Goal: Task Accomplishment & Management: Manage account settings

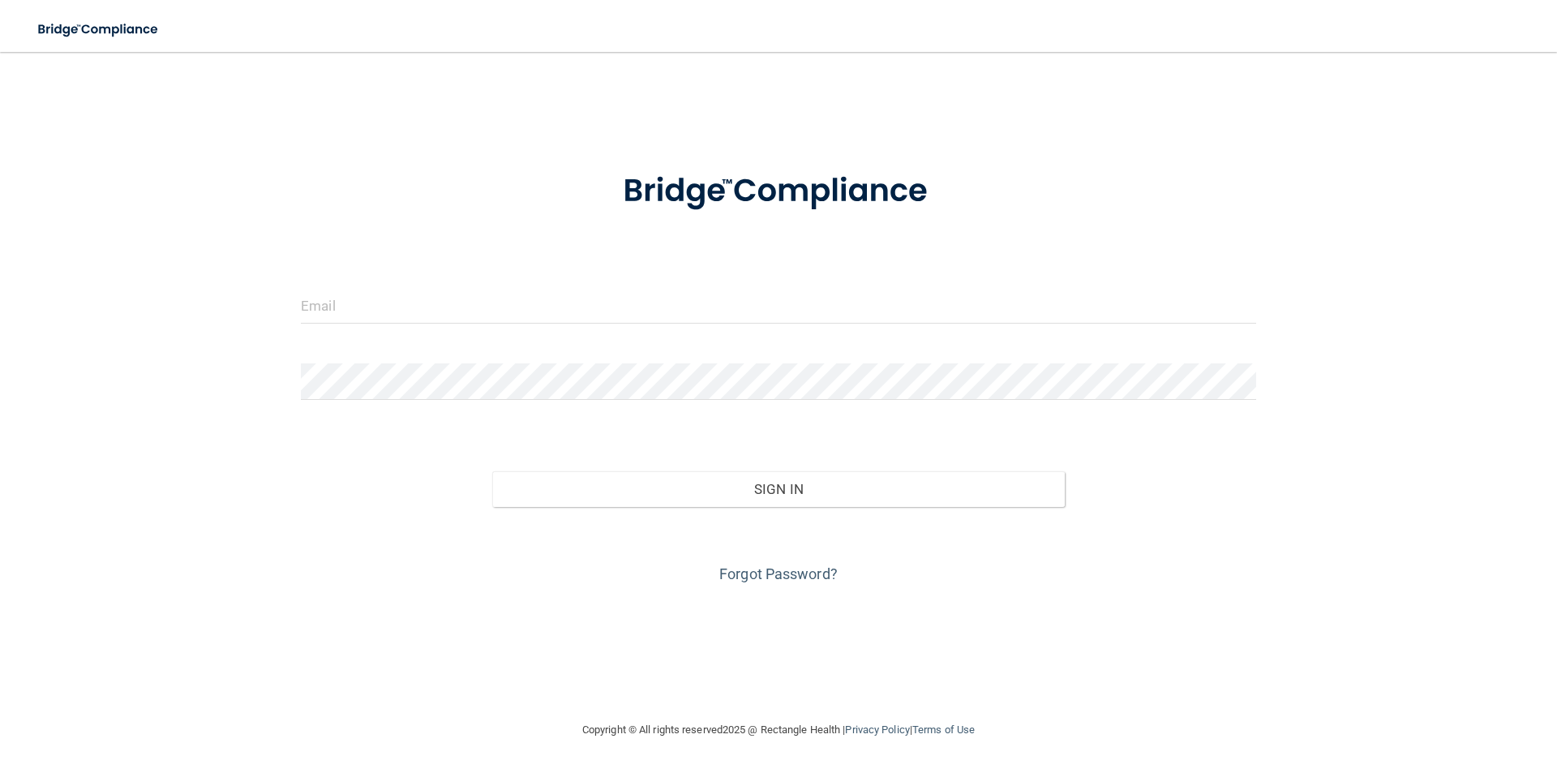
click at [736, 338] on form "Invalid email/password. You don't have permission to access that page. Sign In …" at bounding box center [778, 368] width 955 height 438
click at [713, 313] on input "email" at bounding box center [778, 305] width 955 height 36
type input "lindsayn2012@yahoo.com"
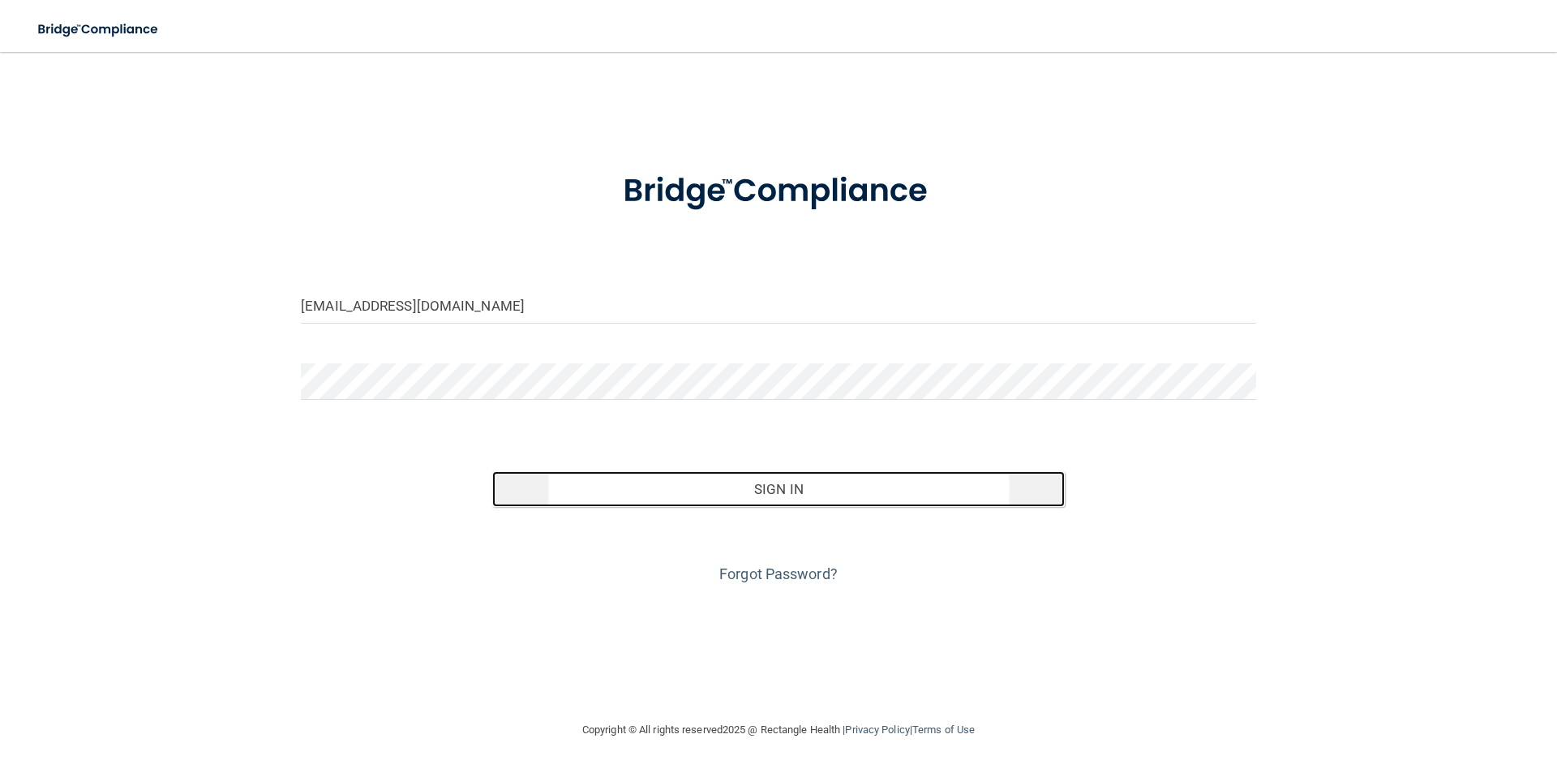
click at [836, 491] on button "Sign In" at bounding box center [778, 489] width 573 height 36
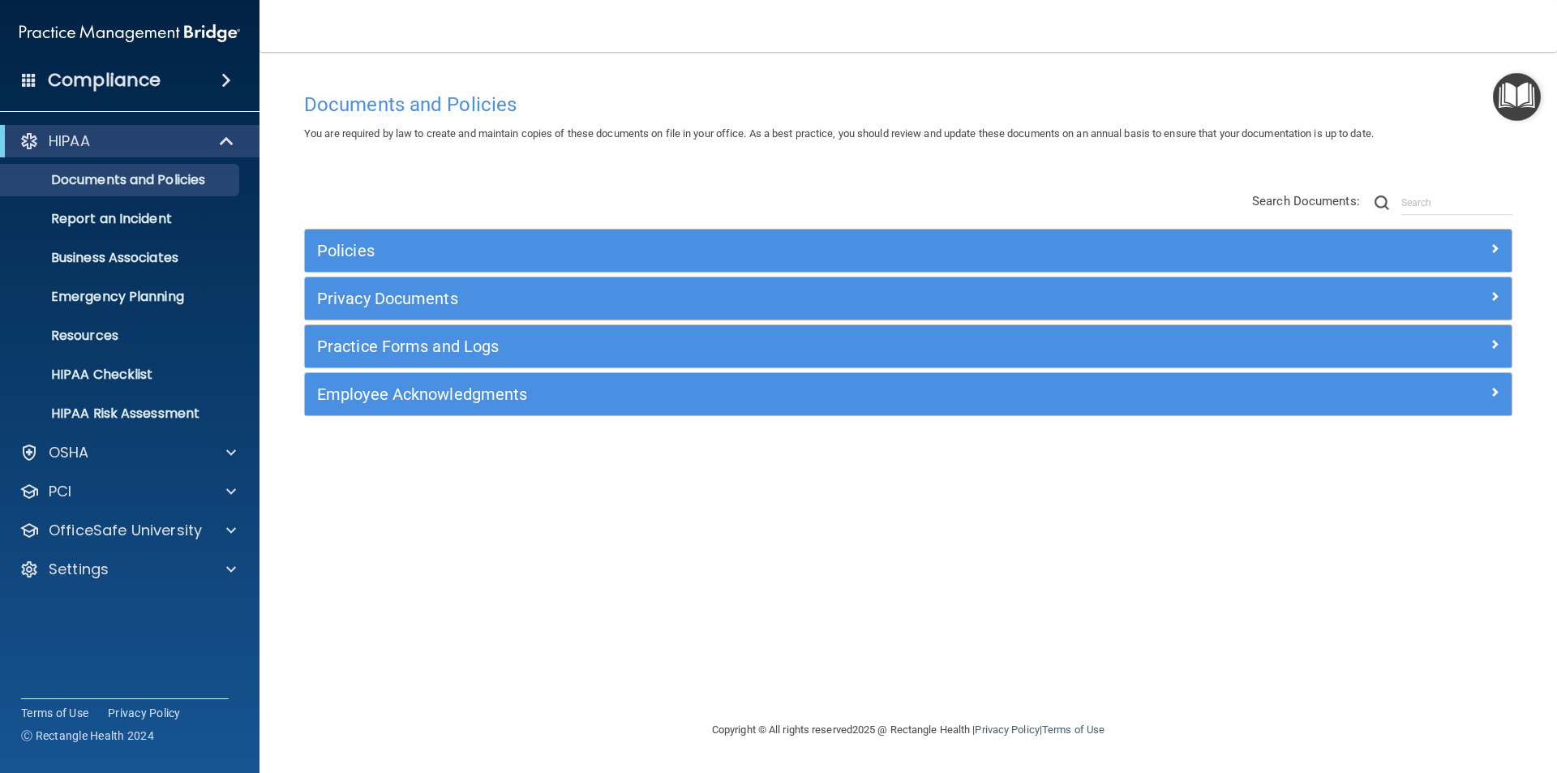
click at [1144, 471] on div "Documents and Policies You are required by law to create and maintain copies of…" at bounding box center [908, 402] width 1233 height 636
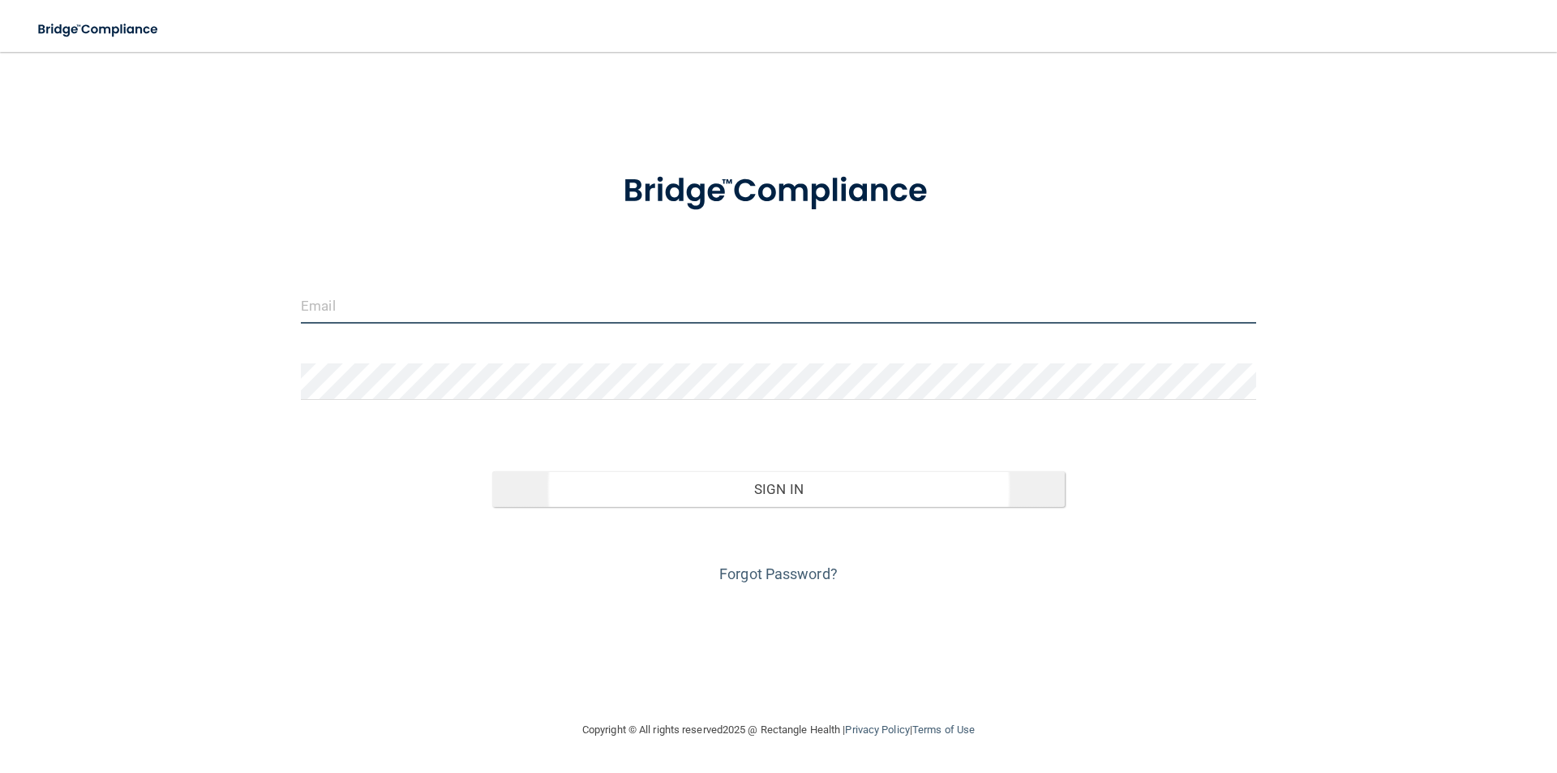
type input "lindsayn2012@yahoo.com"
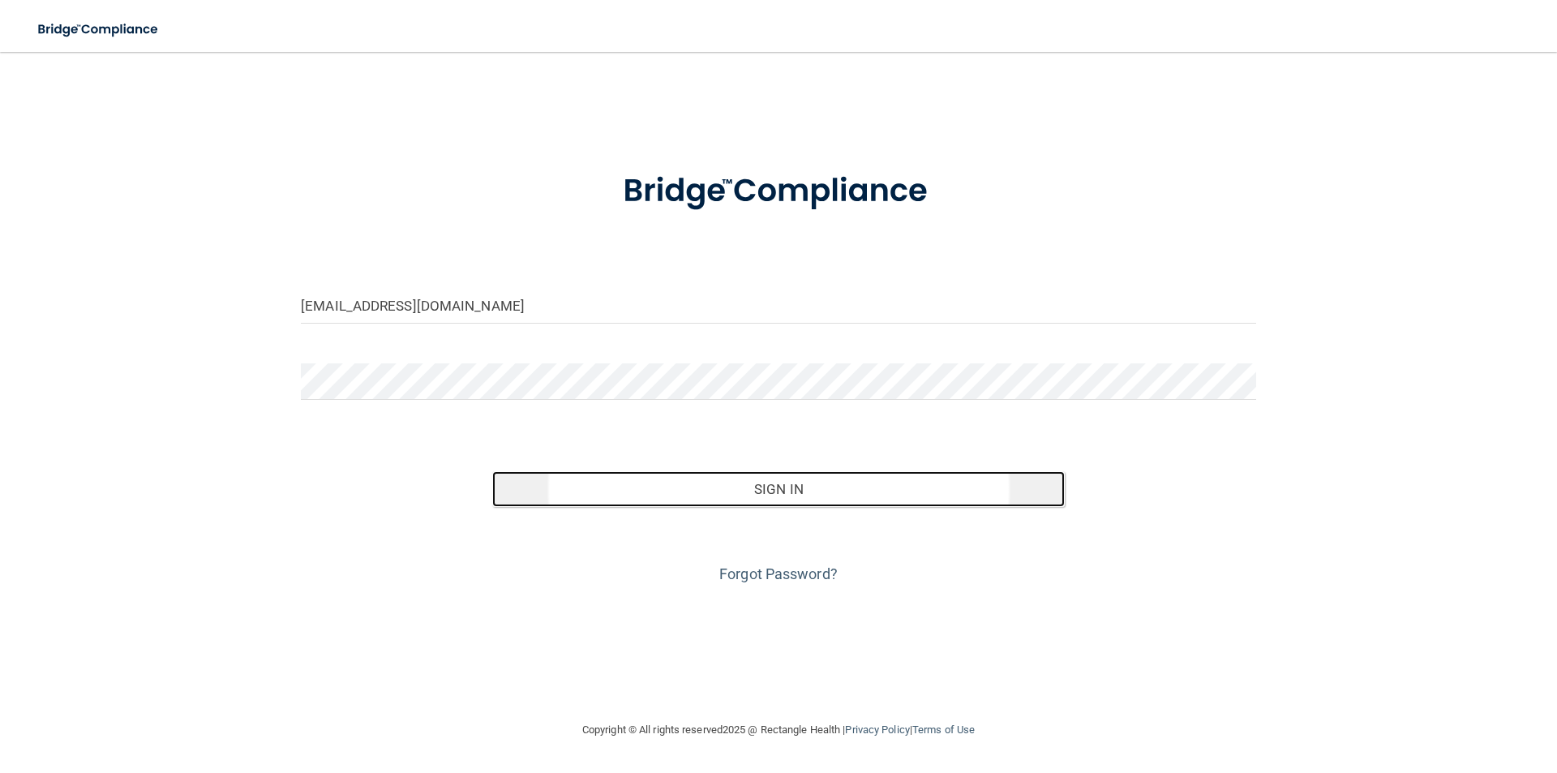
click at [805, 493] on button "Sign In" at bounding box center [778, 489] width 573 height 36
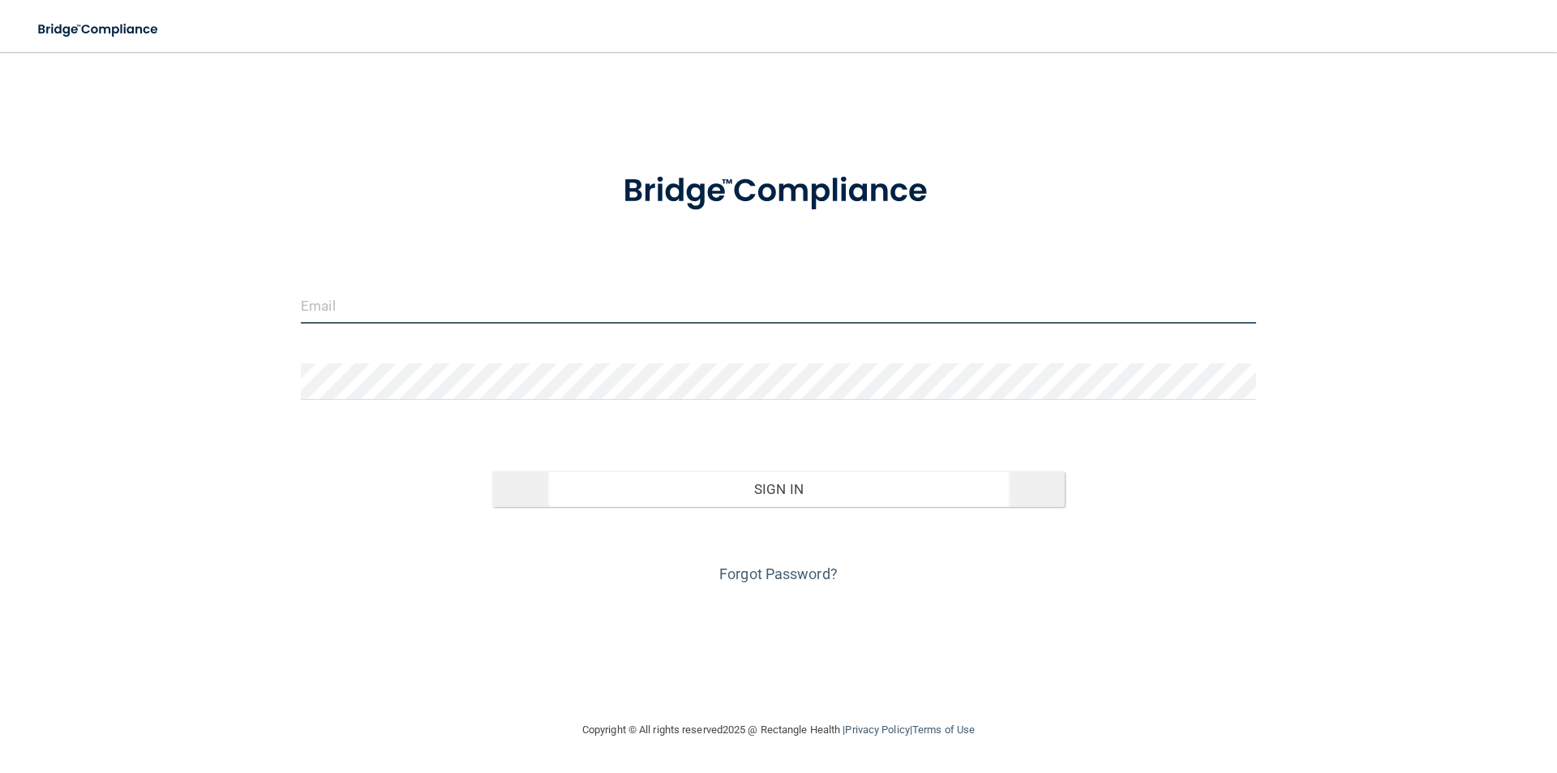
type input "[EMAIL_ADDRESS][DOMAIN_NAME]"
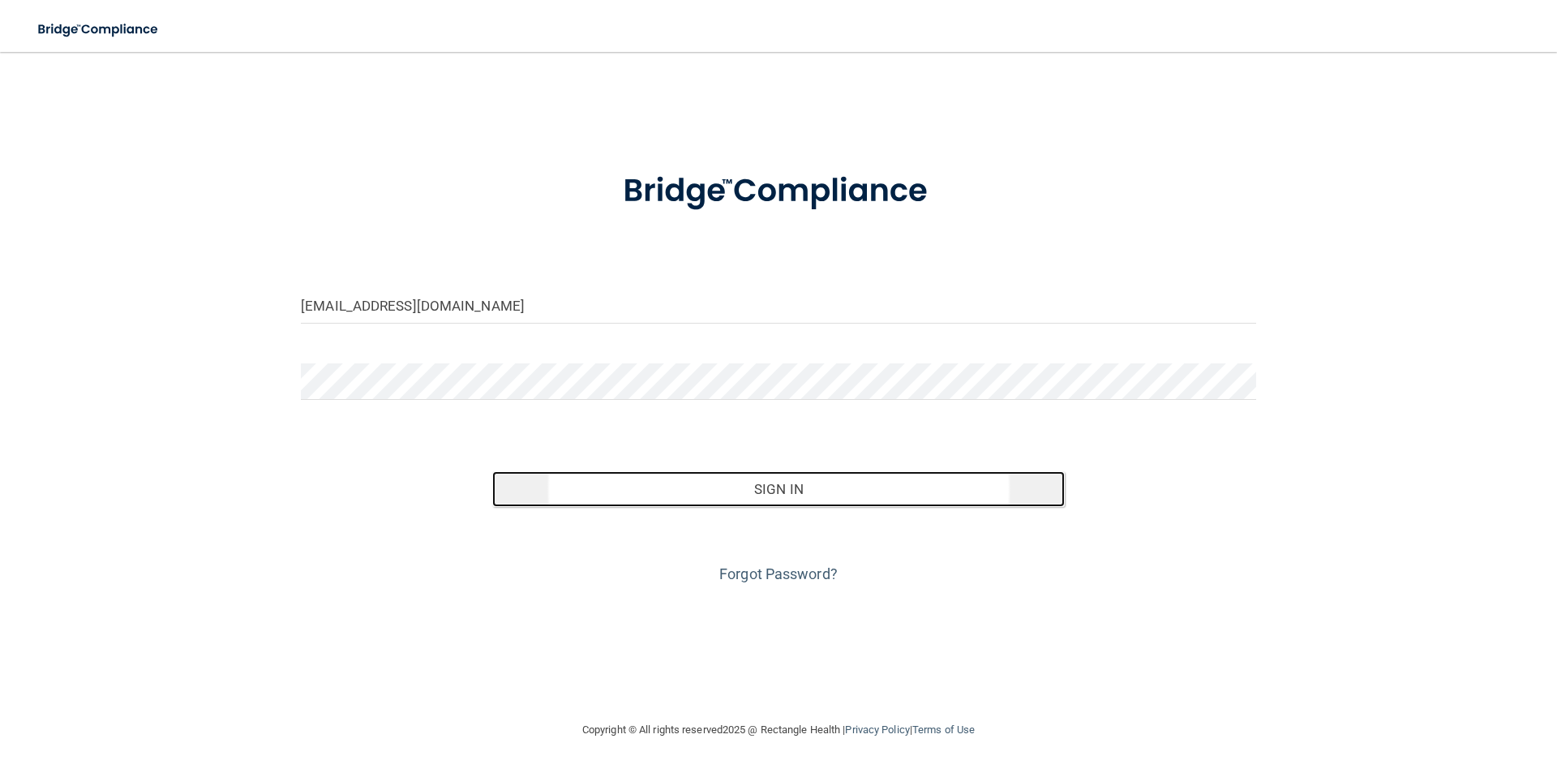
click at [824, 483] on button "Sign In" at bounding box center [778, 489] width 573 height 36
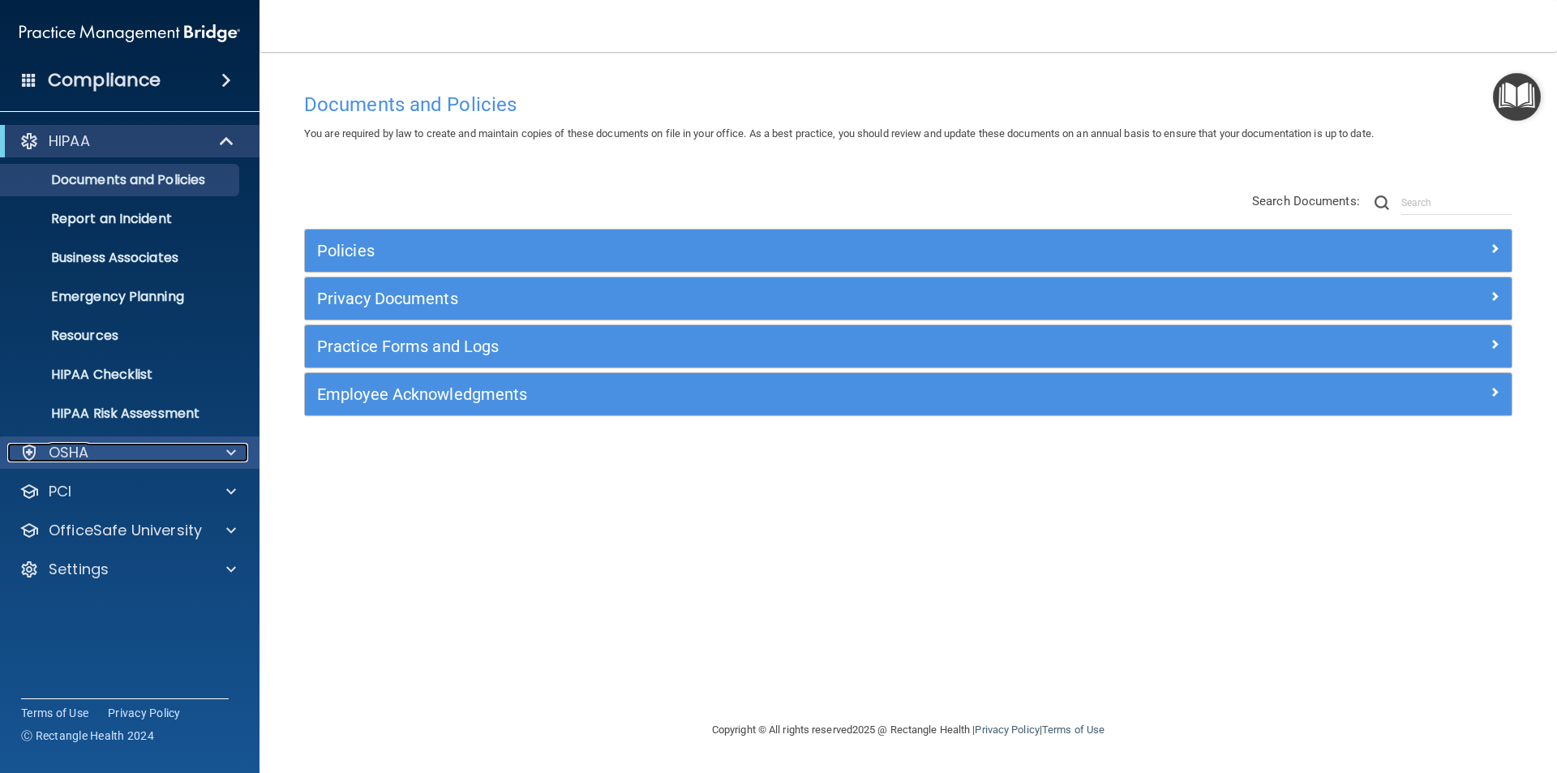
click at [104, 448] on div "OSHA" at bounding box center [107, 452] width 201 height 19
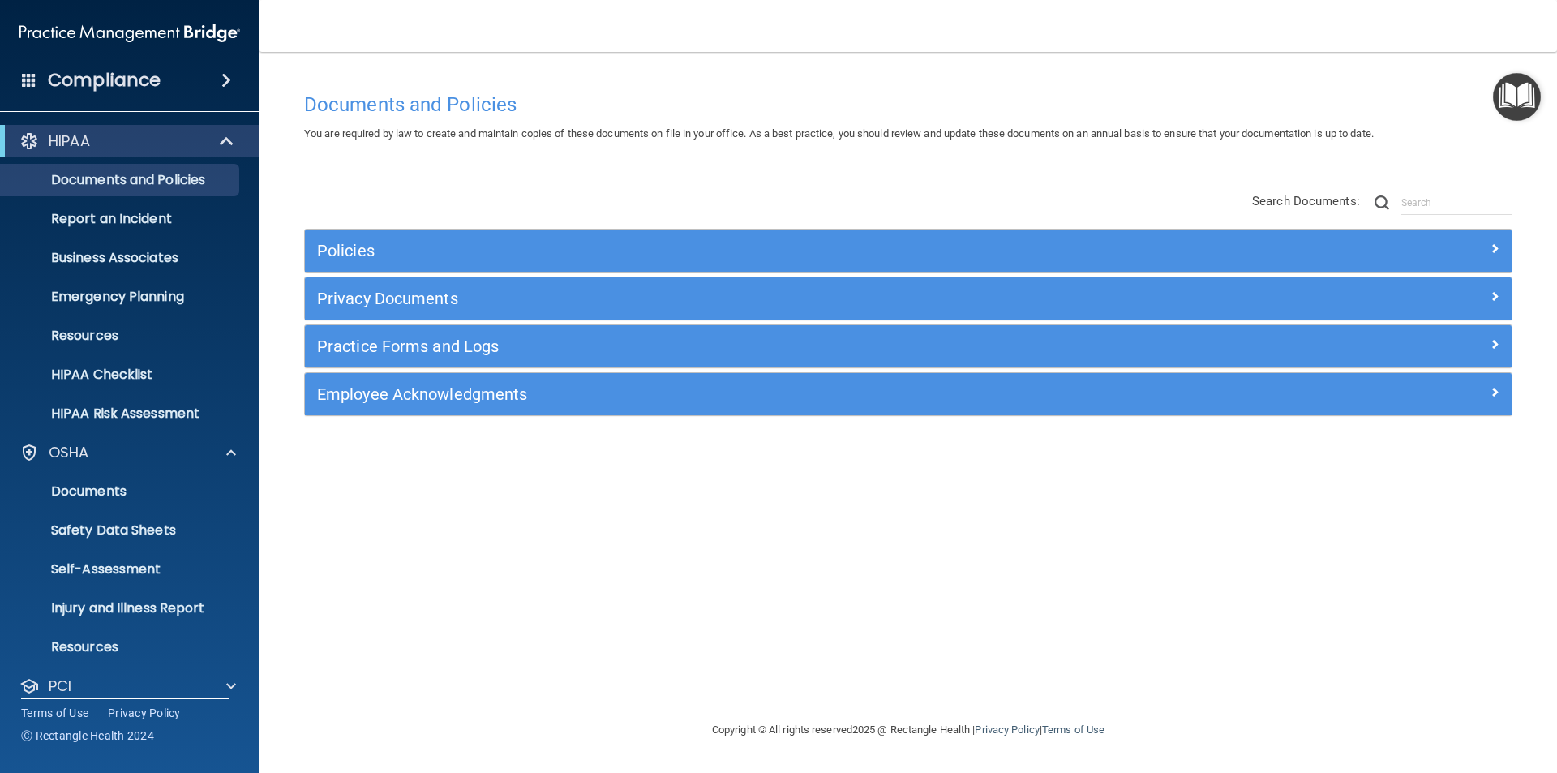
click at [23, 79] on span at bounding box center [29, 79] width 15 height 15
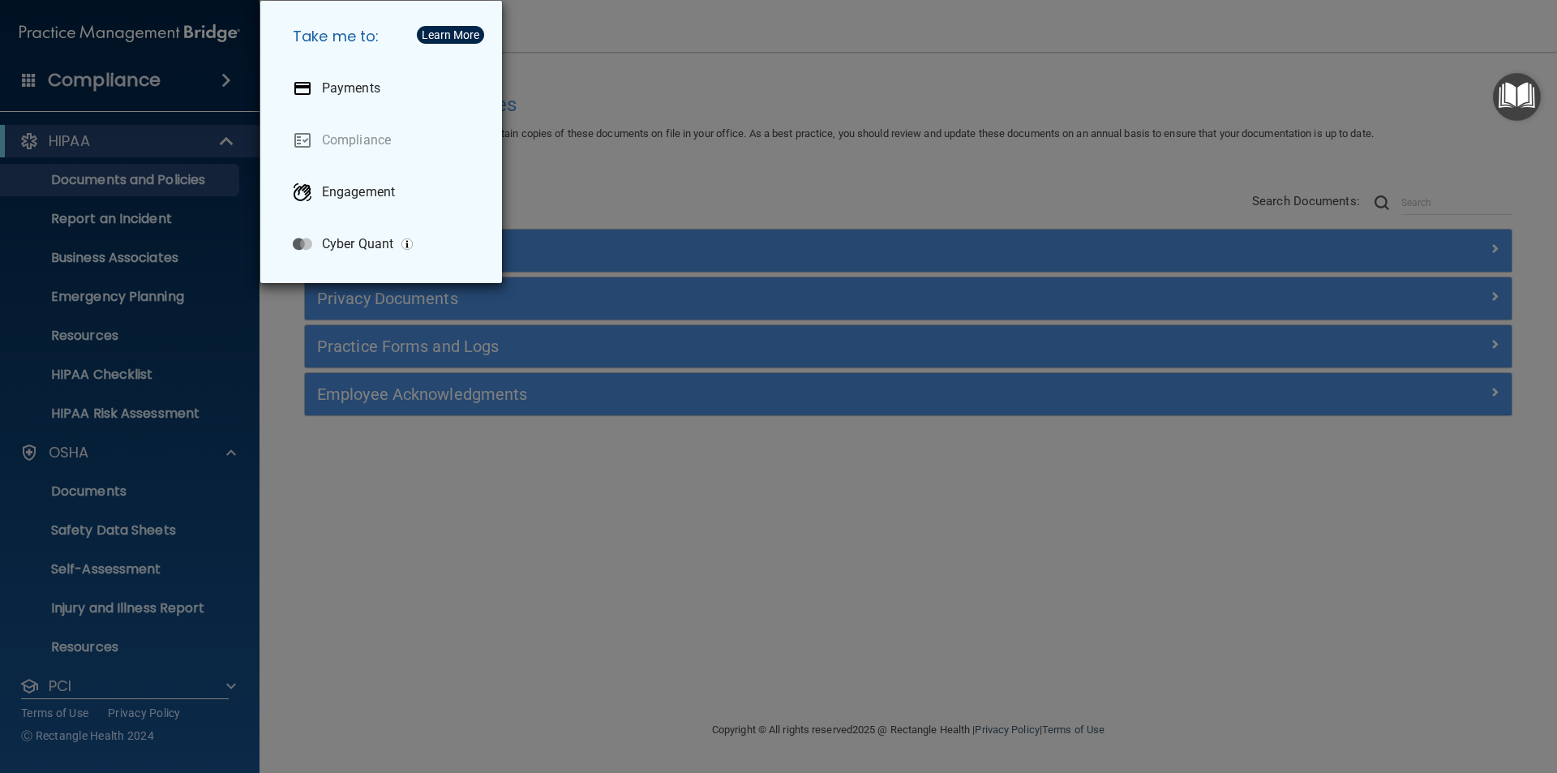
click at [507, 543] on div "Take me to: Payments Compliance Engagement Cyber Quant" at bounding box center [778, 386] width 1557 height 773
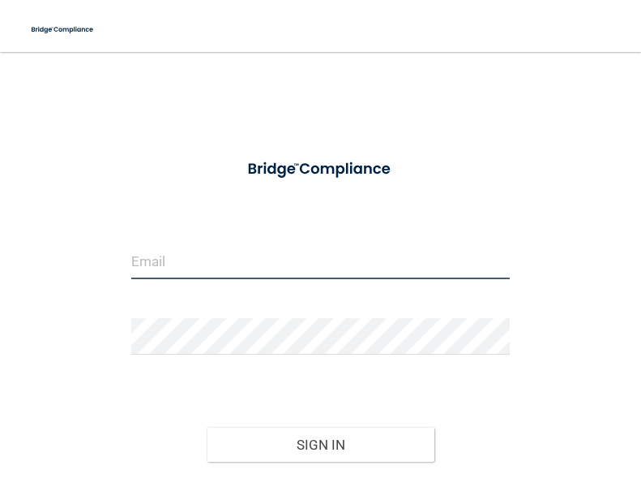
type input "[EMAIL_ADDRESS][DOMAIN_NAME]"
drag, startPoint x: 328, startPoint y: 245, endPoint x: 95, endPoint y: 239, distance: 232.8
click at [95, 239] on div "lindsayn2012@yahoo.com Invalid email/password. You don't have permission to acc…" at bounding box center [321, 305] width 592 height 474
